Goal: Contribute content: Add original content to the website for others to see

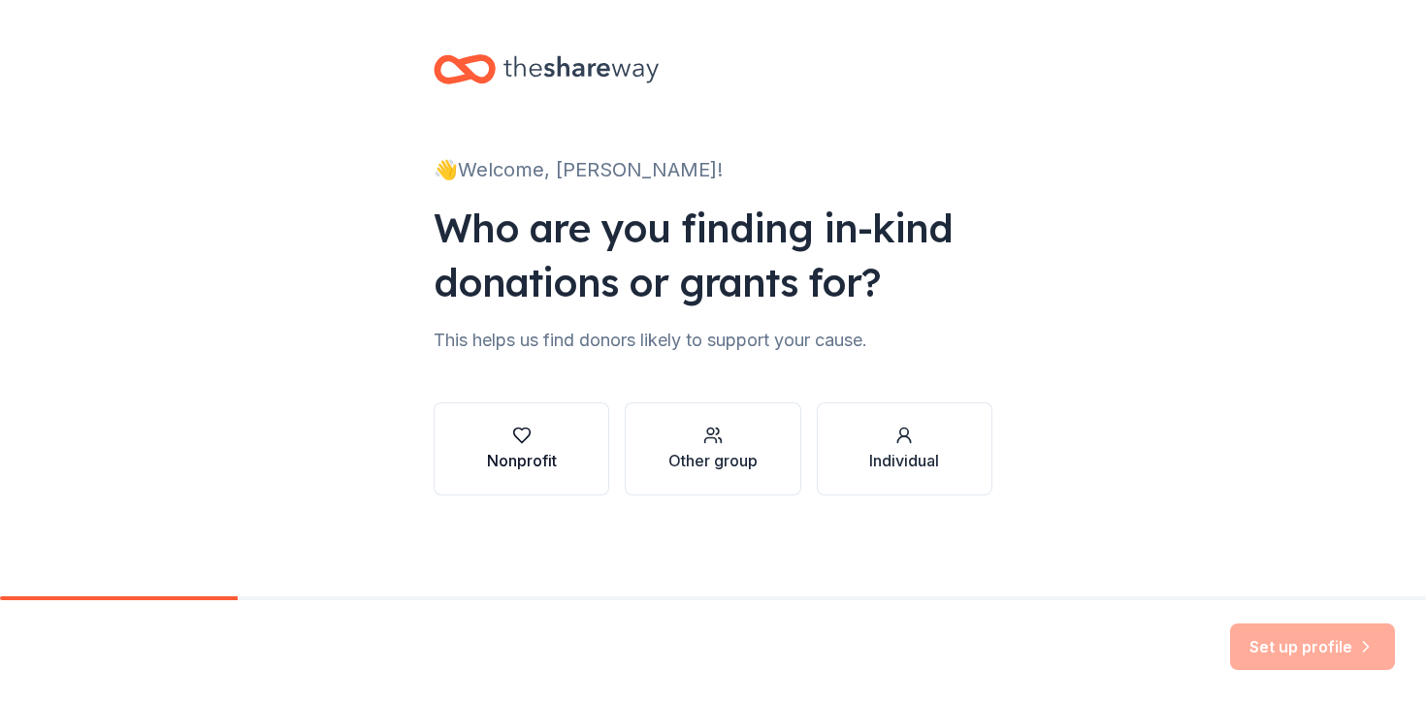
click at [538, 474] on button "Nonprofit" at bounding box center [522, 449] width 176 height 93
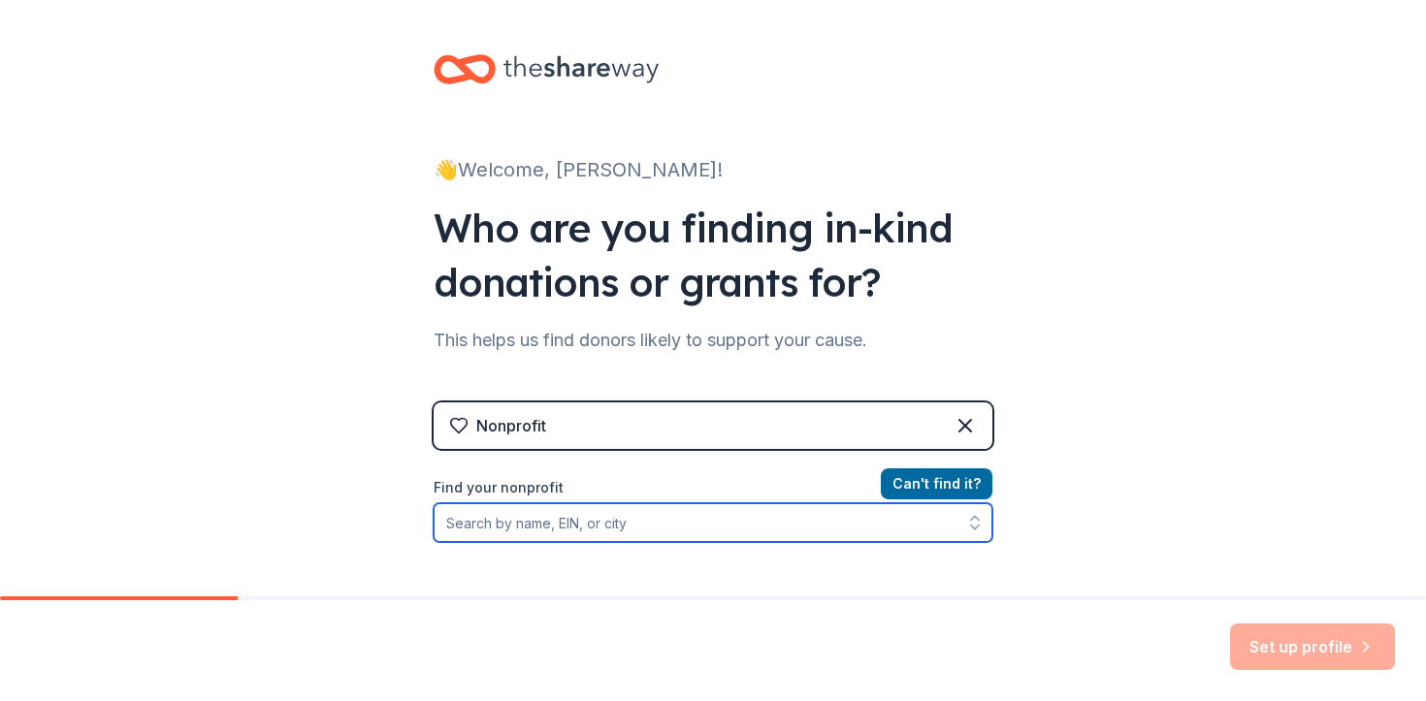
click at [741, 528] on input "Find your nonprofit" at bounding box center [713, 523] width 559 height 39
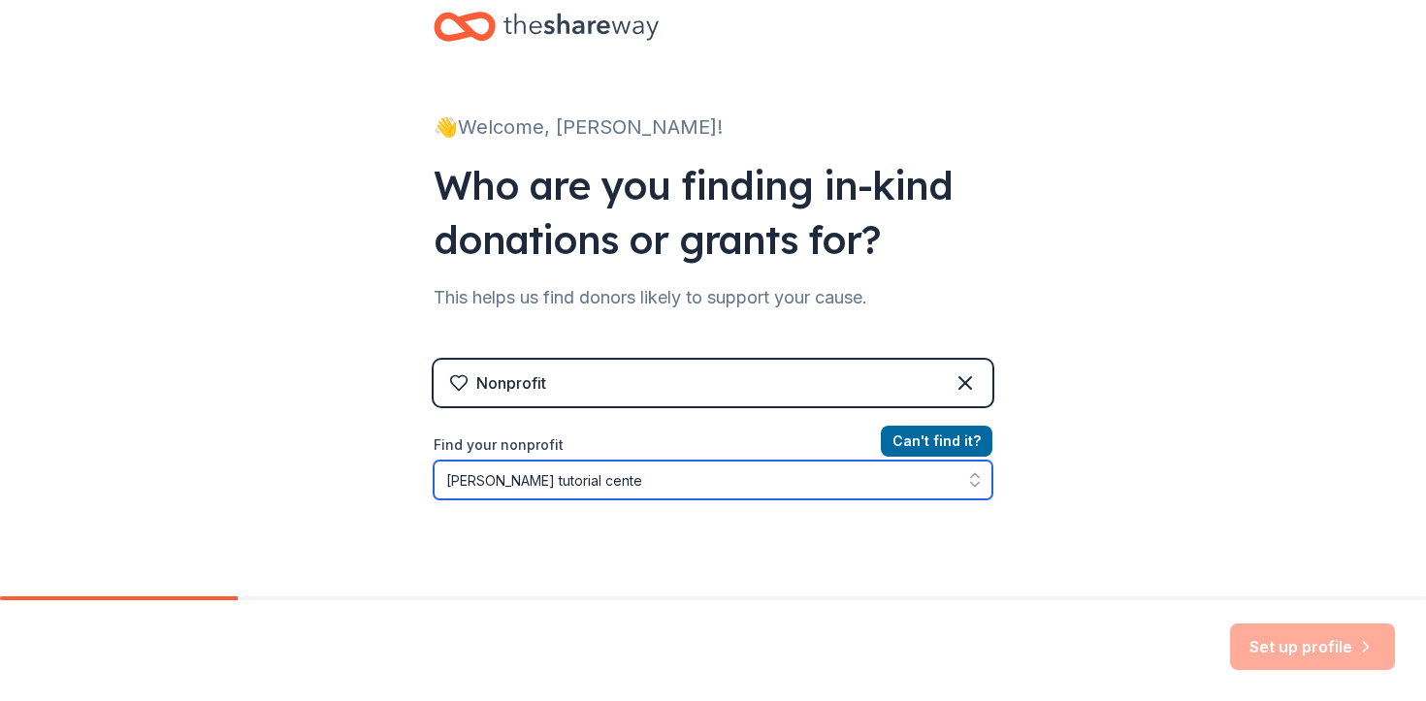
type input "[PERSON_NAME] tutorial center"
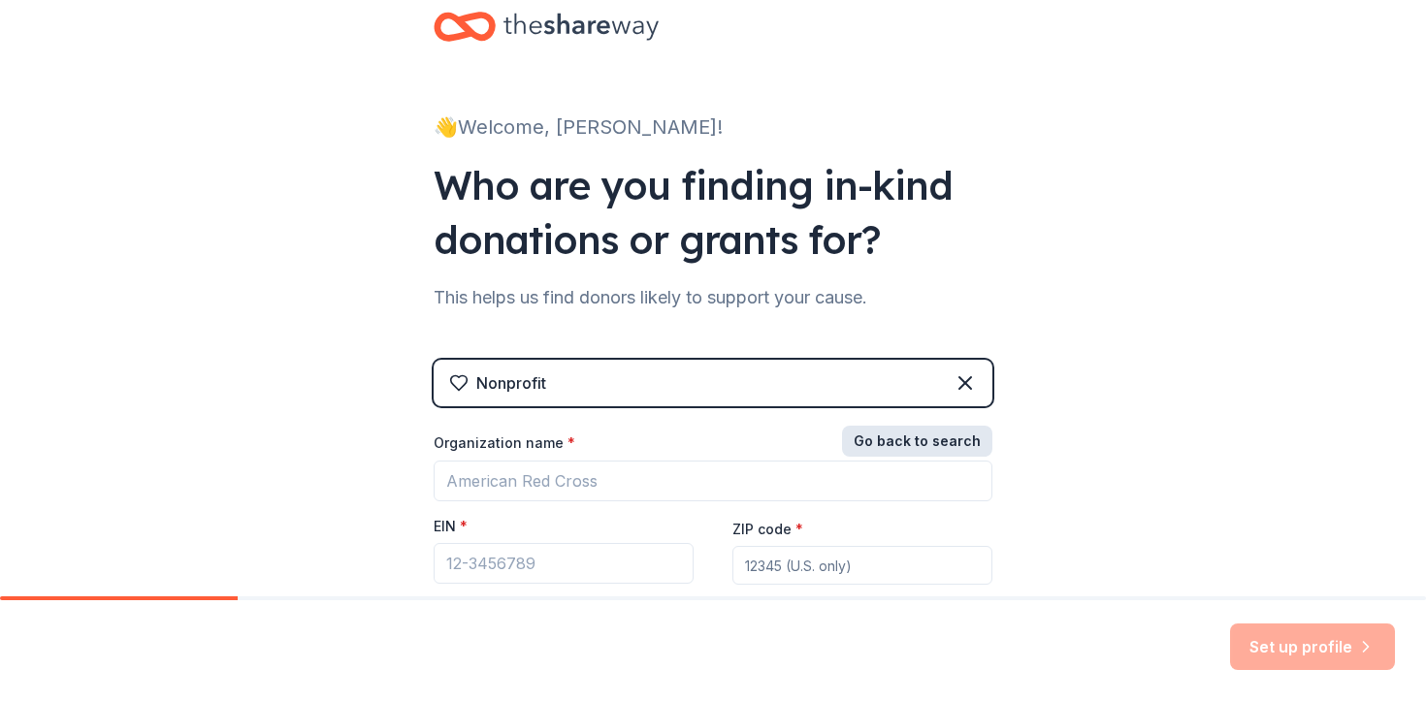
click at [965, 439] on button "Go back to search" at bounding box center [917, 441] width 150 height 31
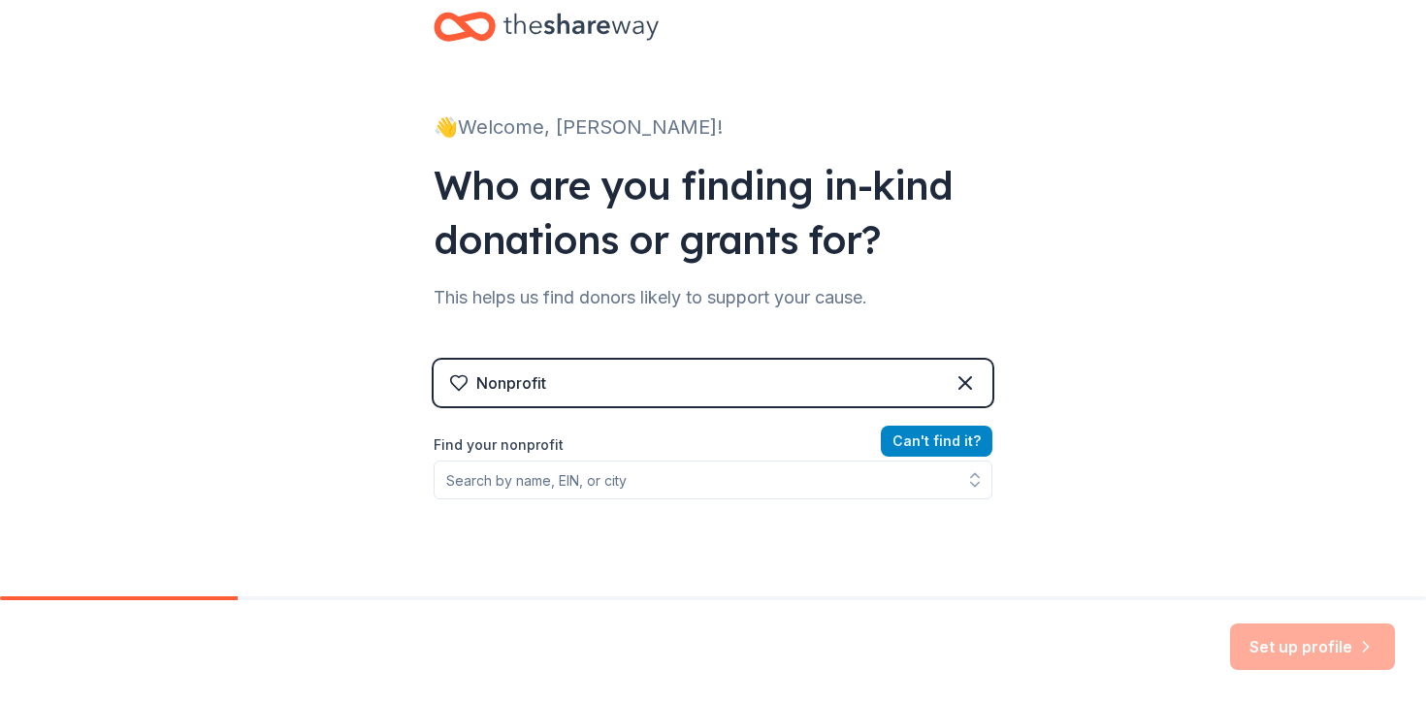
click at [922, 436] on button "Can ' t find it?" at bounding box center [937, 441] width 112 height 31
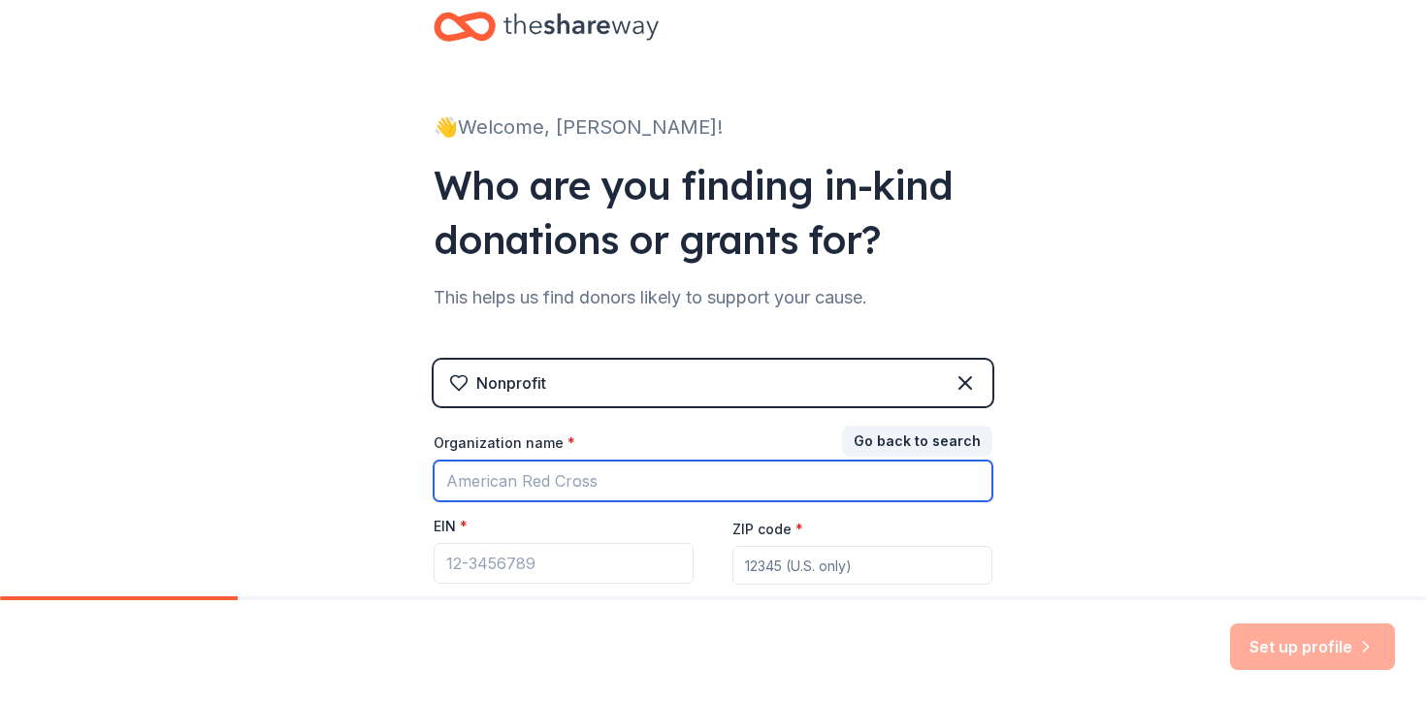
click at [739, 494] on input "Organization name *" at bounding box center [713, 481] width 559 height 41
click at [620, 489] on input "[PERSON_NAME] Runner Tutorial Center" at bounding box center [713, 481] width 559 height 41
type input "[PERSON_NAME] Runner Education Center"
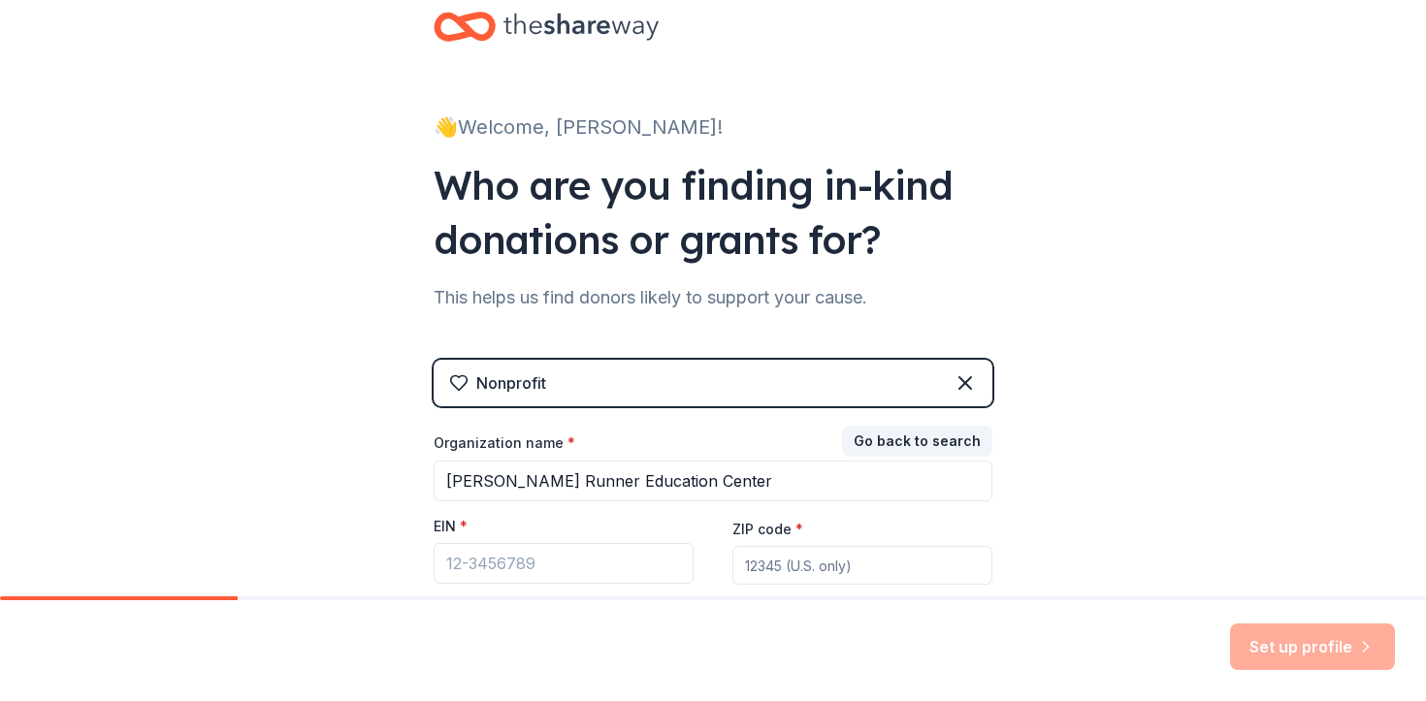
click at [770, 571] on input "ZIP code *" at bounding box center [862, 565] width 260 height 39
type input "33458"
click at [1054, 527] on div "👋 Welcome, [PERSON_NAME]! Who are you finding in-kind donations or grants for? …" at bounding box center [713, 356] width 1426 height 798
